Goal: Information Seeking & Learning: Learn about a topic

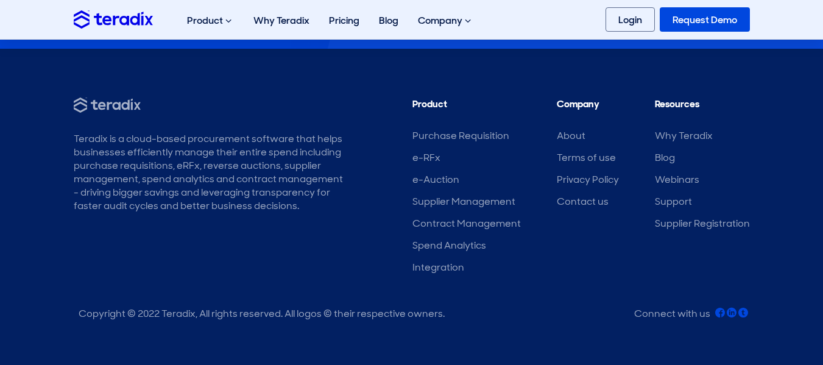
scroll to position [3872, 0]
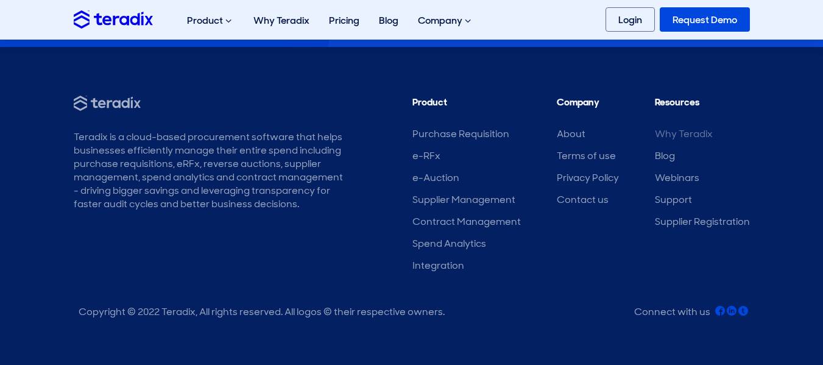
click at [674, 135] on link "Why Teradix" at bounding box center [684, 133] width 58 height 13
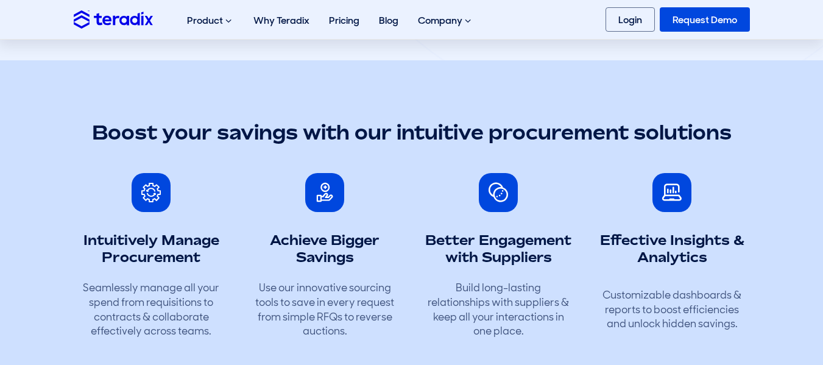
scroll to position [0, 0]
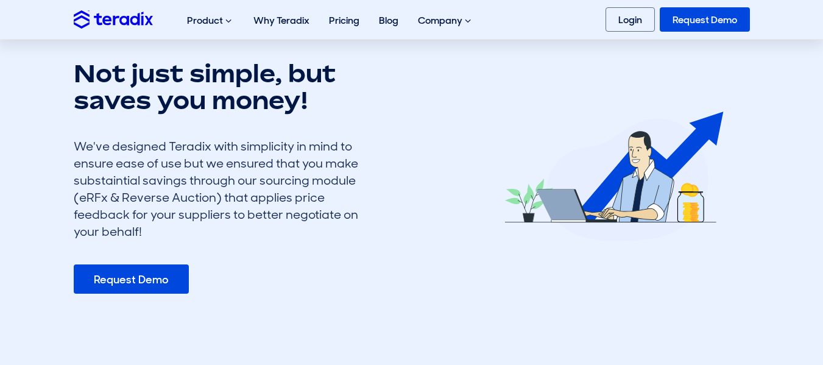
scroll to position [424, 0]
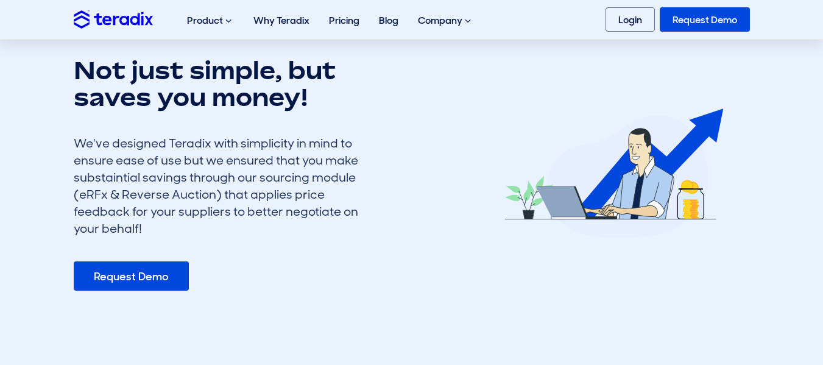
drag, startPoint x: 191, startPoint y: 161, endPoint x: 371, endPoint y: 225, distance: 191.1
click at [371, 225] on div "Not just simple, but saves you money! We've designed Teradix with simplicity in…" at bounding box center [267, 174] width 405 height 234
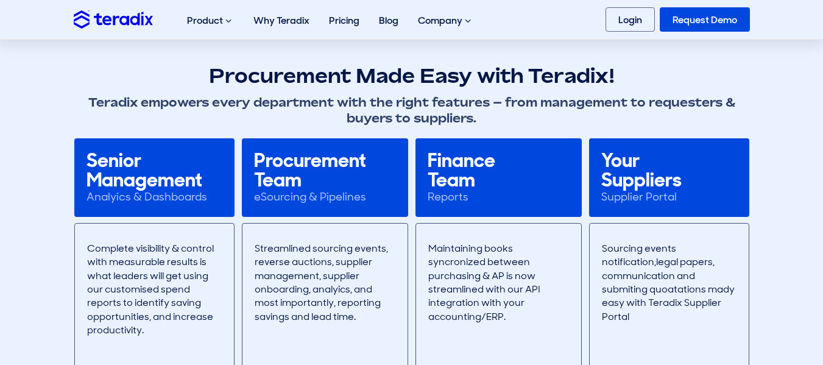
scroll to position [734, 0]
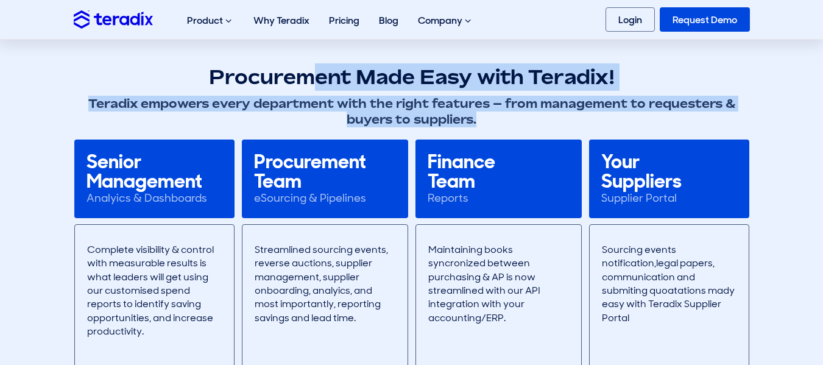
drag, startPoint x: 312, startPoint y: 76, endPoint x: 721, endPoint y: 120, distance: 411.6
click at [721, 120] on div "Procurement Made Easy with Teradix! Teradix empowers every department with the …" at bounding box center [412, 95] width 676 height 64
click at [721, 120] on h3 "Teradix empowers every department with the right features – from management to …" at bounding box center [412, 112] width 676 height 32
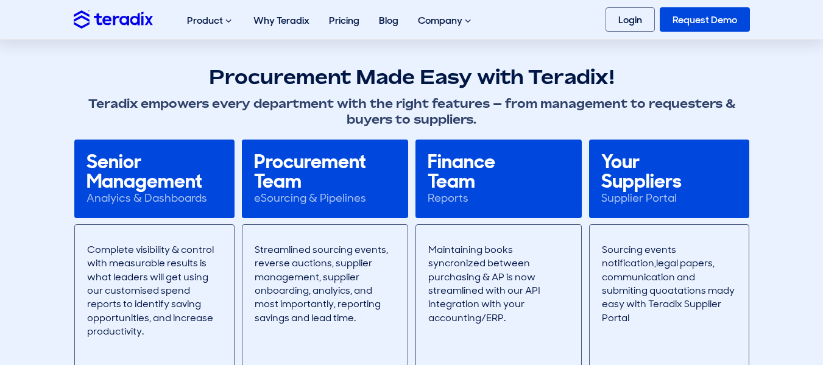
click at [770, 249] on section "Procurement Made Easy with Teradix! Teradix empowers every department with the …" at bounding box center [411, 267] width 823 height 456
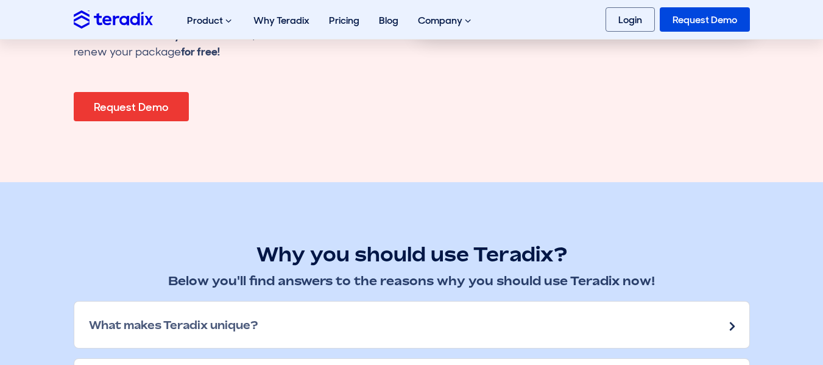
scroll to position [1540, 0]
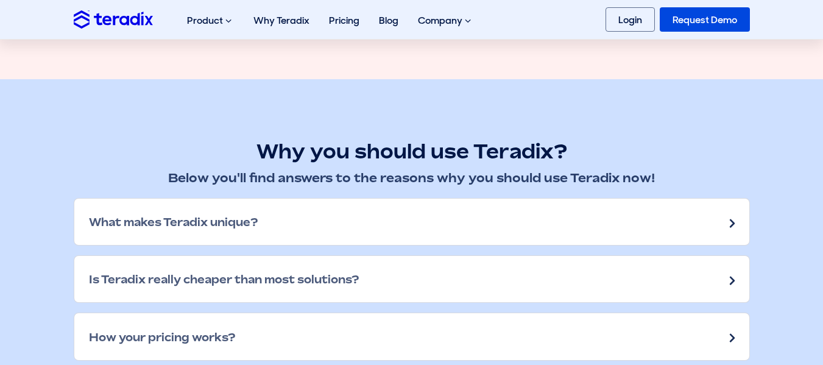
click at [411, 215] on div "What makes Teradix unique?" at bounding box center [411, 222] width 675 height 46
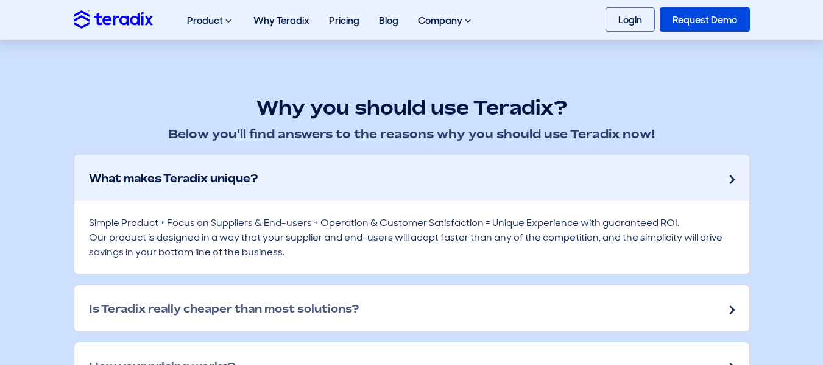
scroll to position [1657, 0]
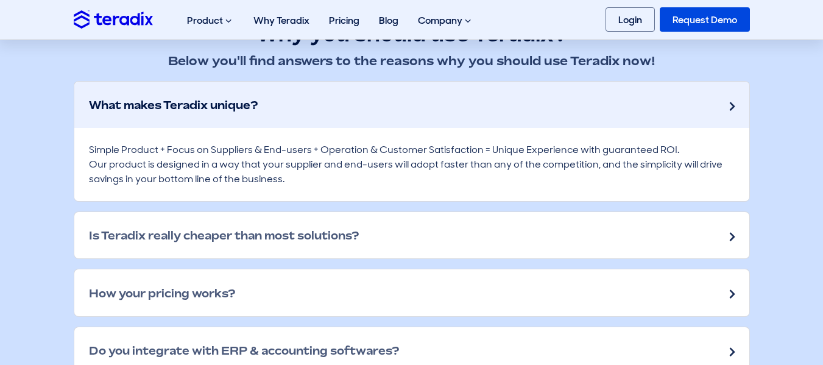
click at [359, 236] on h2 "Is Teradix really cheaper than most solutions?" at bounding box center [224, 234] width 270 height 13
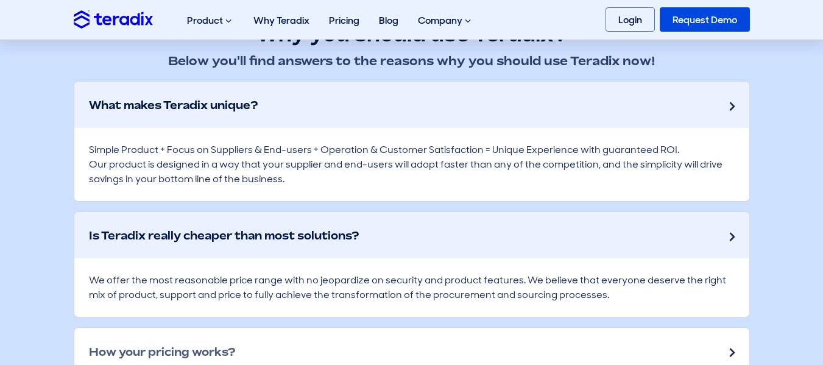
drag, startPoint x: 266, startPoint y: 280, endPoint x: 618, endPoint y: 297, distance: 351.8
click at [618, 297] on div "We offer the most reasonable price range with no jeopardize on security and pro…" at bounding box center [411, 287] width 675 height 58
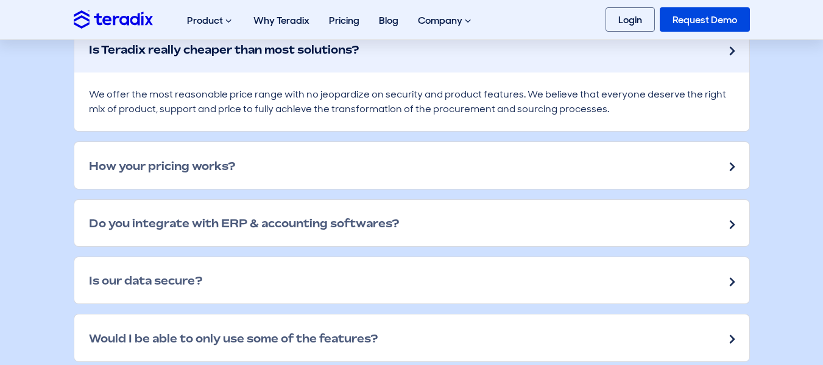
scroll to position [1845, 0]
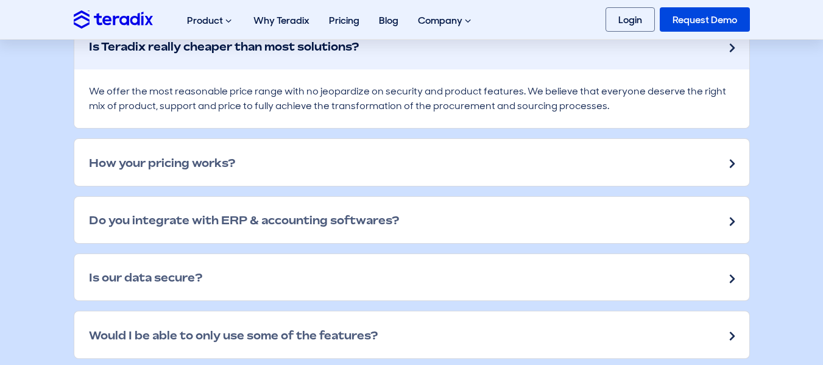
click at [454, 164] on div "How your pricing works?" at bounding box center [411, 162] width 675 height 46
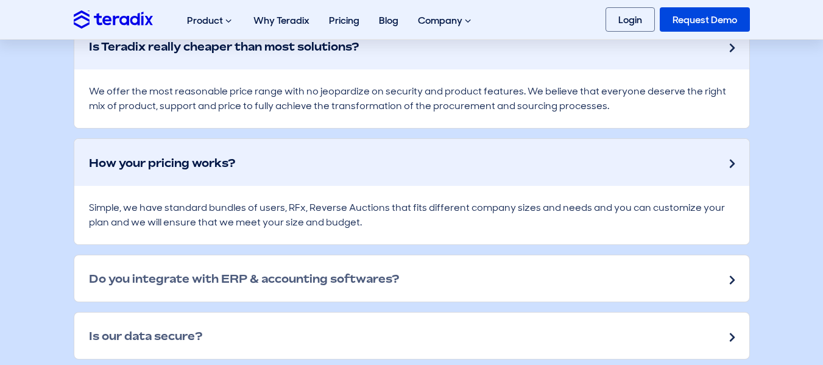
scroll to position [1846, 0]
drag, startPoint x: 598, startPoint y: 208, endPoint x: 632, endPoint y: 231, distance: 40.7
click at [632, 231] on div "Simple, we have standard bundles of users, RFx, Reverse Auctions that fits diff…" at bounding box center [411, 214] width 675 height 58
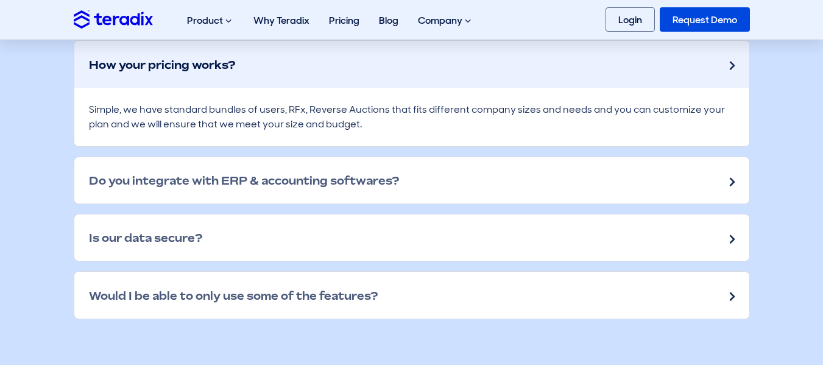
scroll to position [1947, 0]
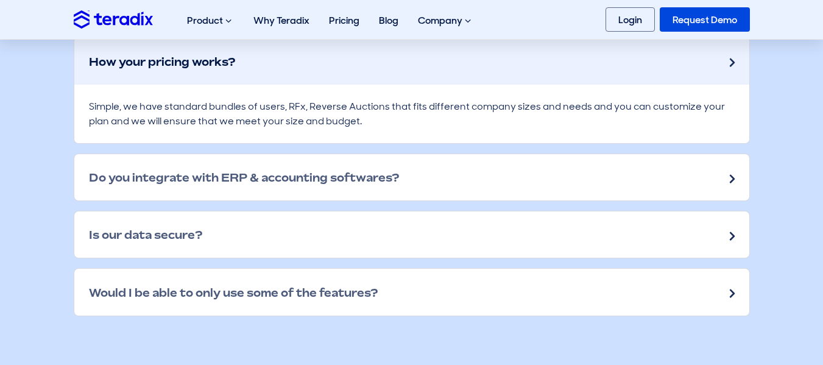
click at [632, 175] on div "Do you integrate with ERP & accounting softwares?" at bounding box center [411, 177] width 675 height 46
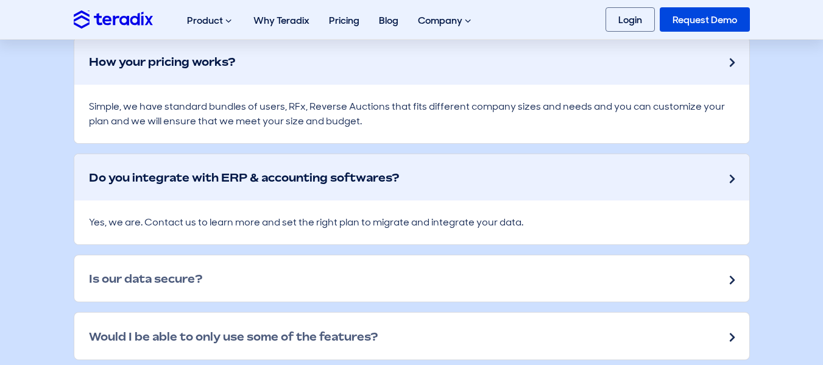
drag, startPoint x: 111, startPoint y: 222, endPoint x: 542, endPoint y: 220, distance: 431.2
click at [542, 220] on div "Yes, we are. Contact us to learn more and set the right plan to migrate and int…" at bounding box center [411, 222] width 675 height 44
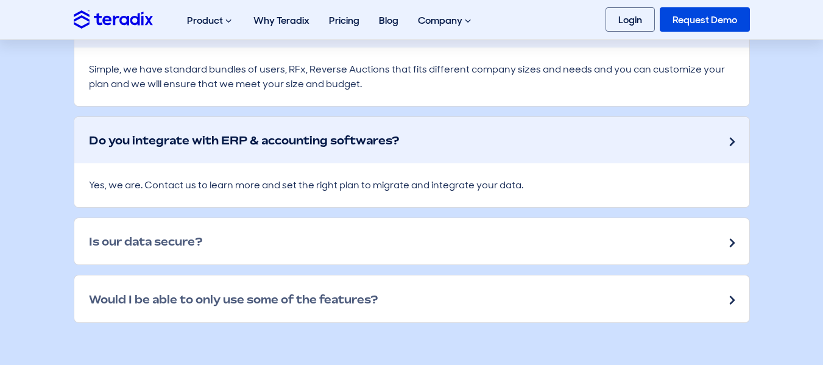
scroll to position [2061, 0]
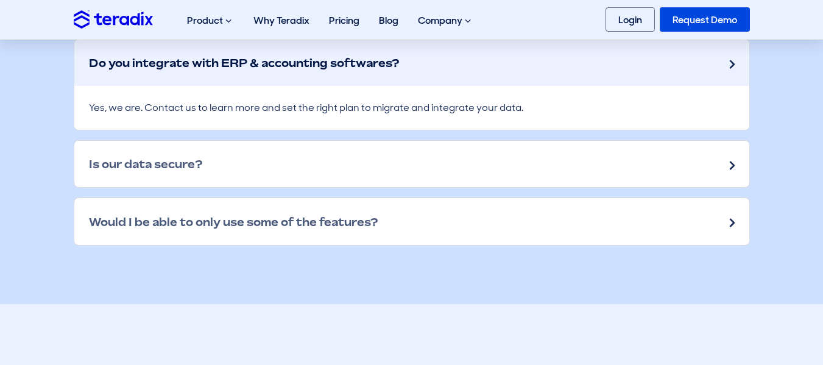
click at [367, 165] on div "Is our data secure?" at bounding box center [411, 164] width 675 height 46
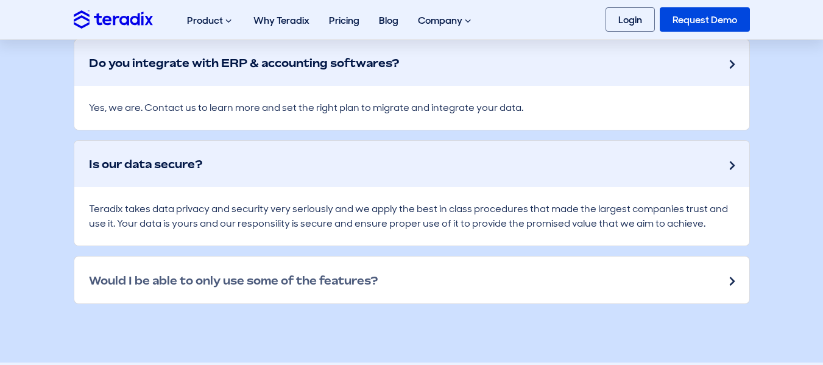
click at [346, 274] on h2 "Would I be able to only use some of the features?" at bounding box center [233, 279] width 289 height 13
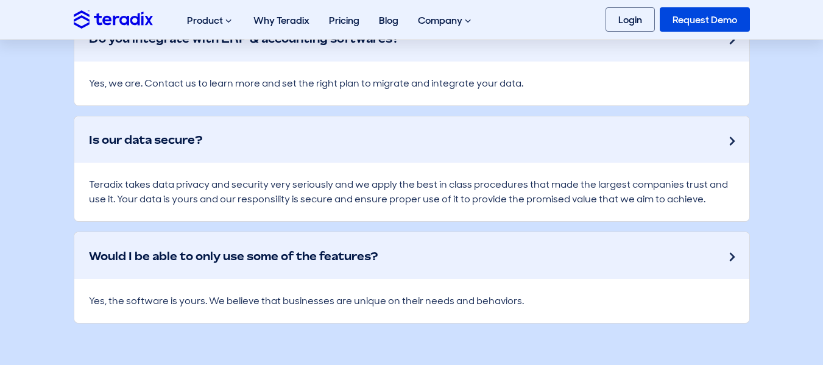
scroll to position [2087, 0]
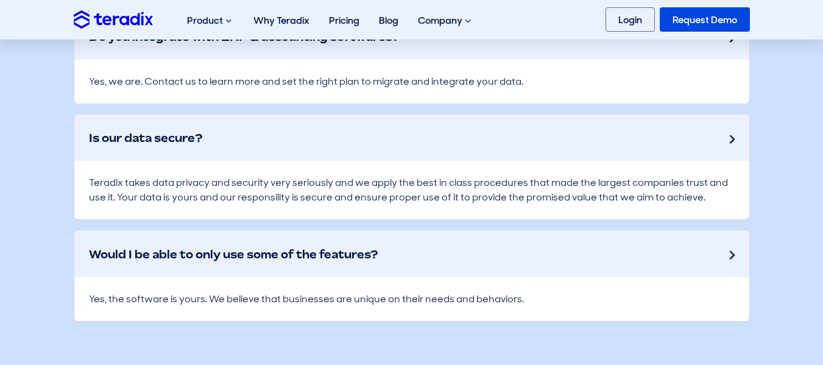
drag, startPoint x: 189, startPoint y: 295, endPoint x: 572, endPoint y: 308, distance: 382.7
click at [572, 308] on div "Yes, the software is yours. We believe that businesses are unique on their need…" at bounding box center [411, 299] width 675 height 44
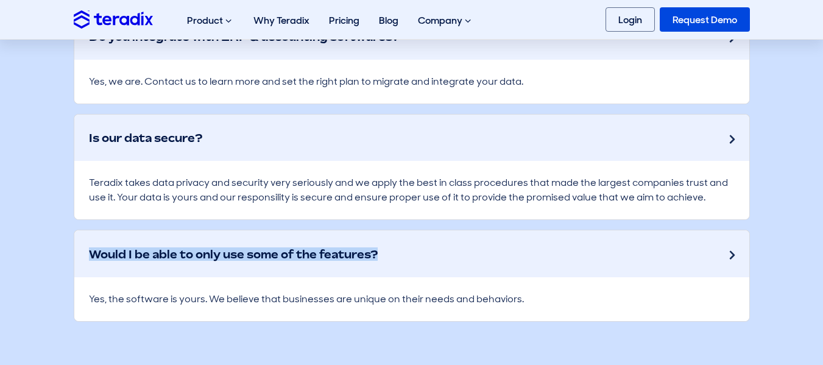
drag, startPoint x: 56, startPoint y: 266, endPoint x: 485, endPoint y: 256, distance: 428.9
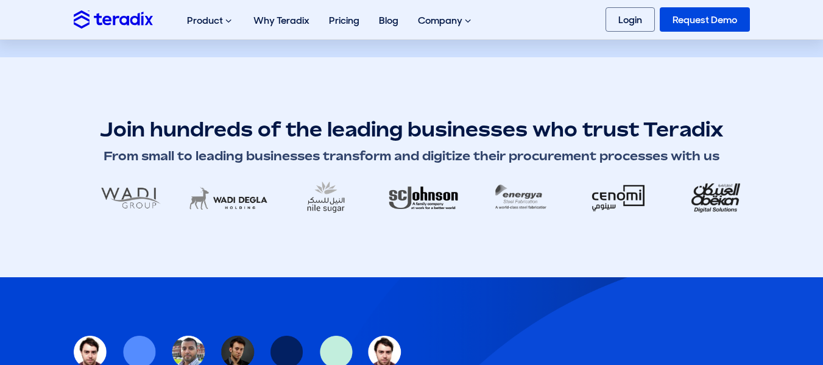
scroll to position [2411, 0]
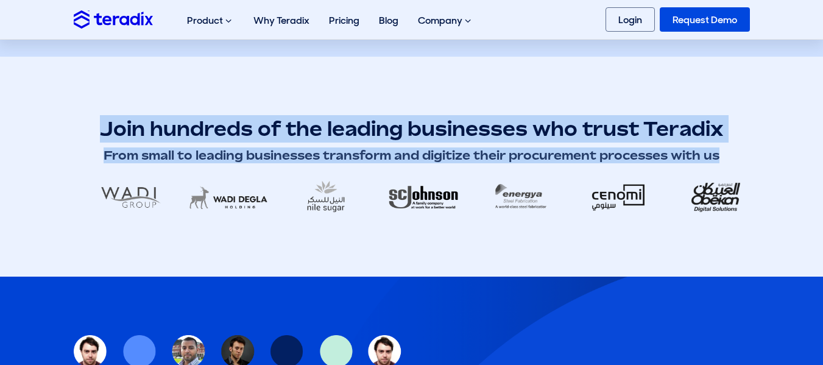
drag, startPoint x: 99, startPoint y: 141, endPoint x: 730, endPoint y: 155, distance: 631.2
click at [730, 155] on div "Join hundreds of the leading businesses who trust Teradix From small to leading…" at bounding box center [412, 139] width 676 height 48
click at [730, 155] on h3 "From small to leading businesses transform and digitize their procurement proce…" at bounding box center [412, 155] width 676 height 16
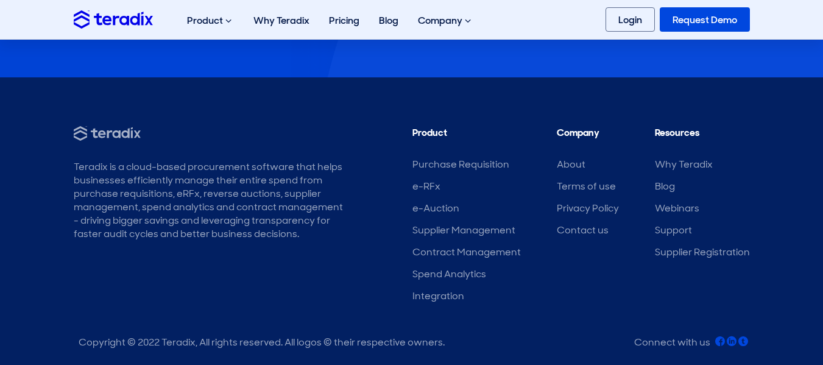
scroll to position [2995, 0]
